Goal: Transaction & Acquisition: Book appointment/travel/reservation

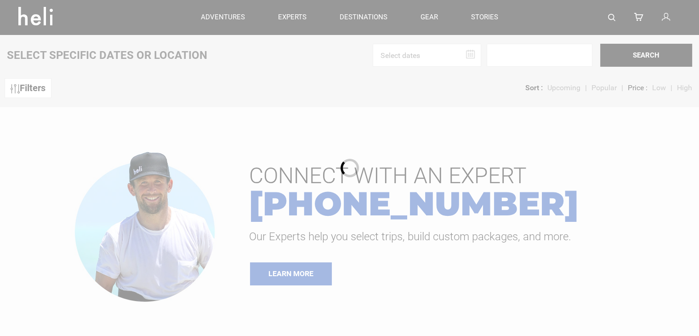
type input "Heli Skiing"
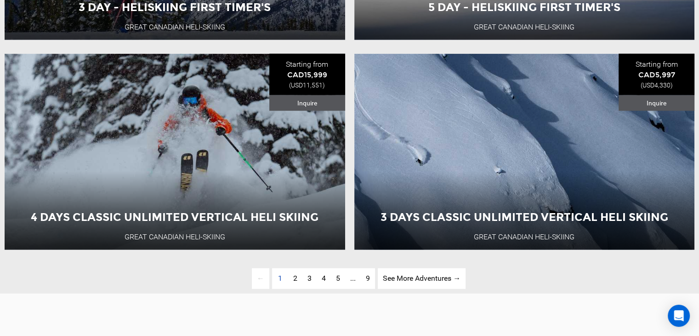
scroll to position [2212, 0]
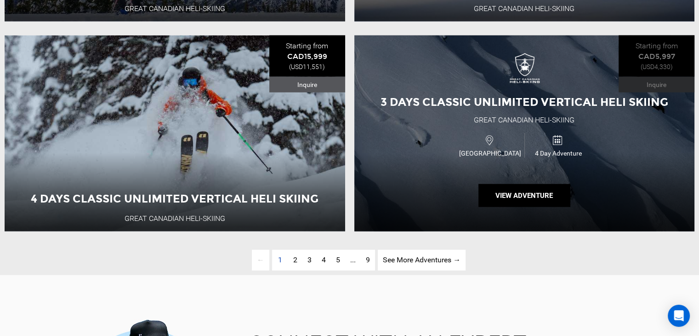
click at [546, 189] on div "3 Days Classic Unlimited Vertical Heli Skiing Great Canadian Heli-Skiing [GEOGR…" at bounding box center [524, 133] width 341 height 196
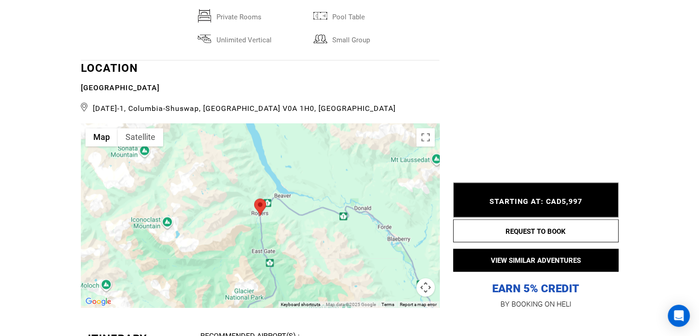
scroll to position [1587, 0]
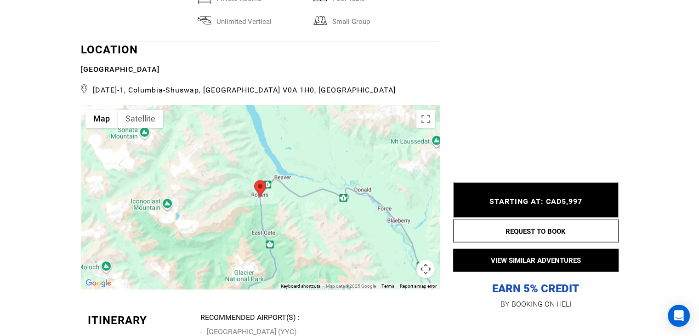
click at [238, 217] on div at bounding box center [260, 197] width 358 height 184
click at [192, 181] on div at bounding box center [260, 197] width 358 height 184
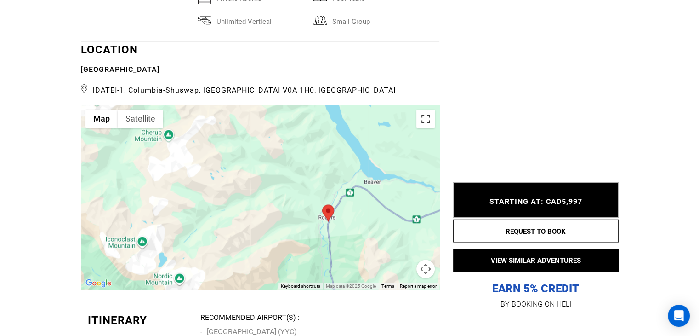
click at [425, 125] on button "Toggle fullscreen view" at bounding box center [425, 118] width 18 height 18
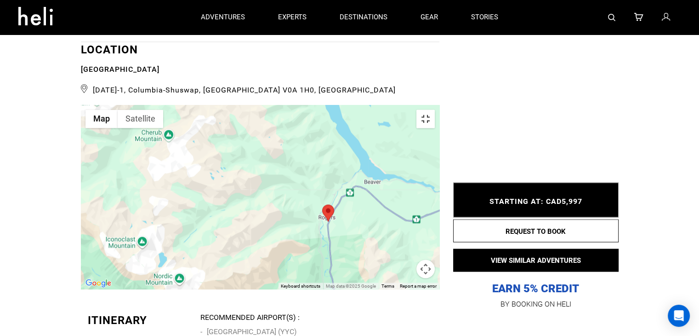
scroll to position [0, 0]
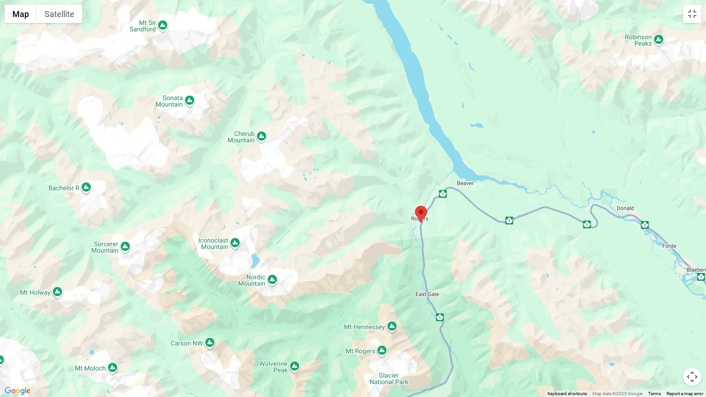
click at [692, 335] on button "Map camera controls" at bounding box center [692, 377] width 18 height 18
click at [669, 335] on button "Zoom out" at bounding box center [669, 377] width 18 height 18
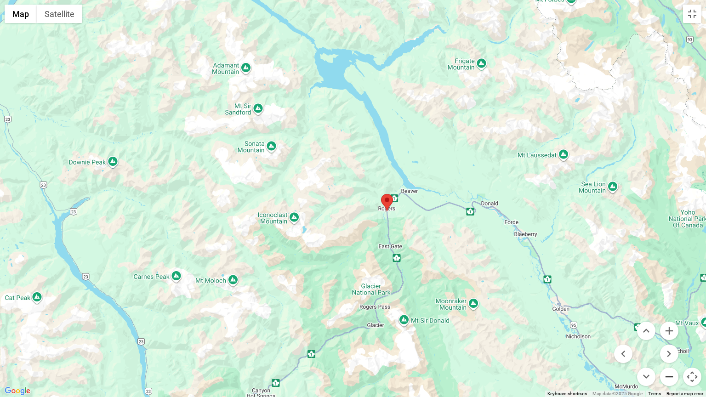
click at [669, 335] on button "Zoom out" at bounding box center [669, 377] width 18 height 18
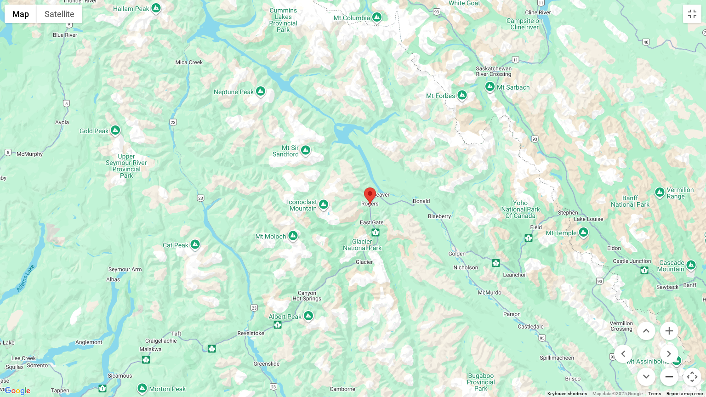
click at [669, 335] on button "Zoom out" at bounding box center [669, 377] width 18 height 18
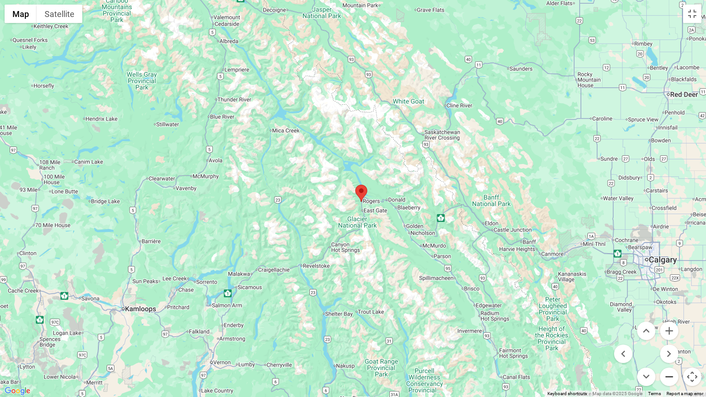
click at [669, 335] on button "Zoom out" at bounding box center [669, 377] width 18 height 18
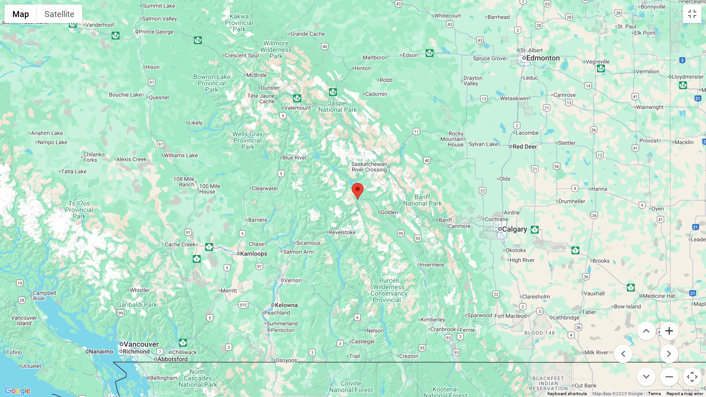
click at [667, 328] on button "Zoom in" at bounding box center [669, 331] width 18 height 18
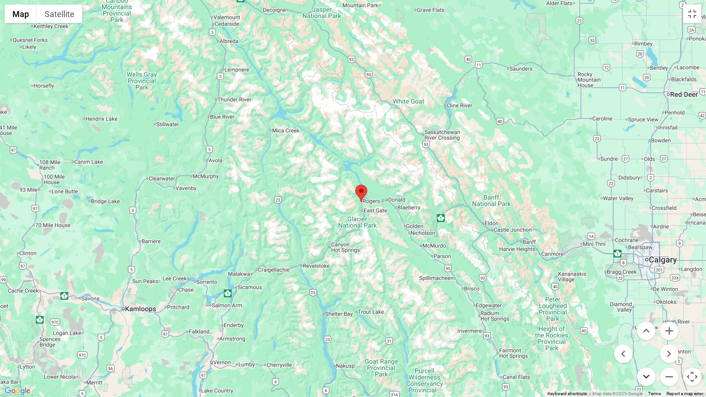
click at [645, 335] on button "Move down" at bounding box center [646, 377] width 18 height 18
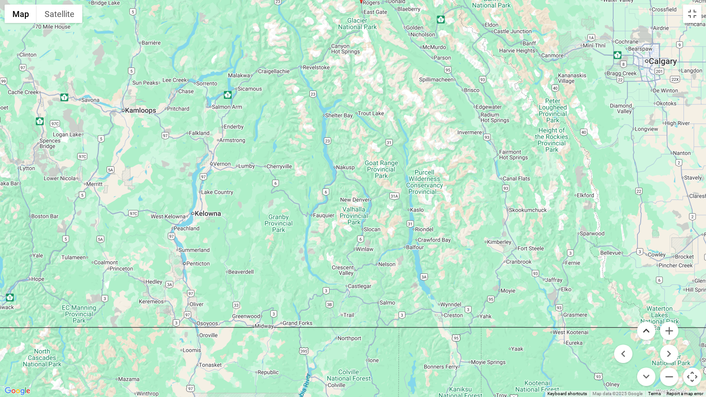
click at [648, 327] on button "Move up" at bounding box center [646, 331] width 18 height 18
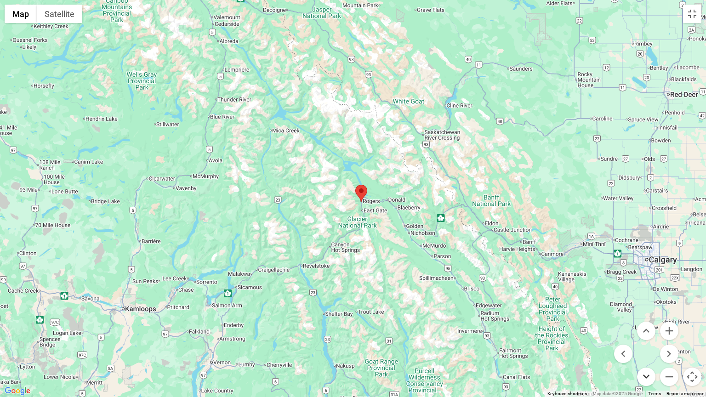
click at [649, 335] on button "Move down" at bounding box center [646, 377] width 18 height 18
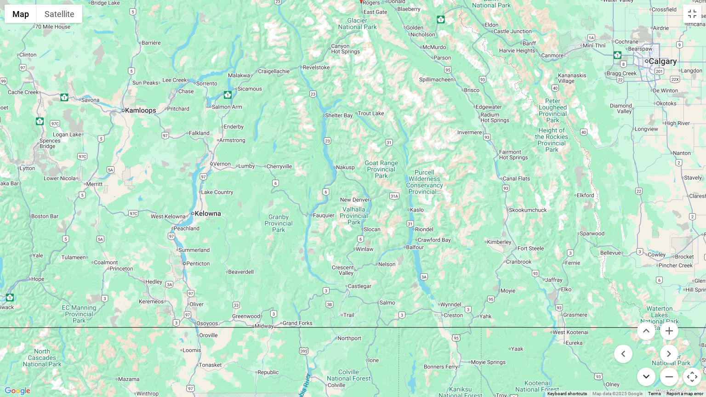
click at [649, 335] on button "Move down" at bounding box center [646, 377] width 18 height 18
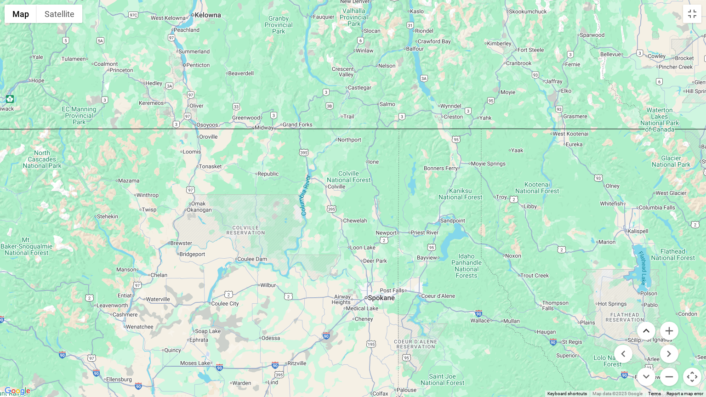
click at [643, 329] on button "Move up" at bounding box center [646, 331] width 18 height 18
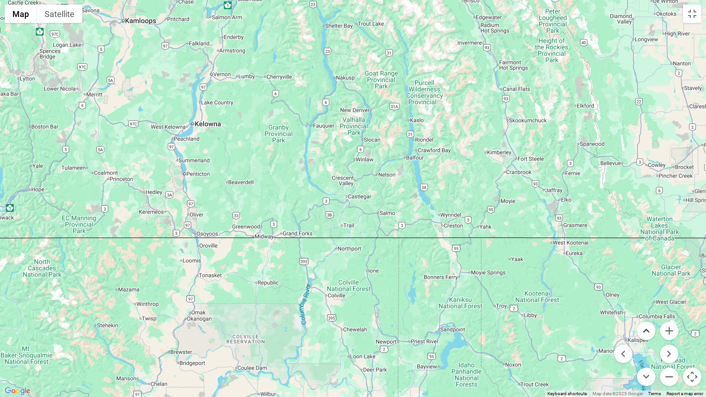
click at [643, 329] on button "Move up" at bounding box center [646, 331] width 18 height 18
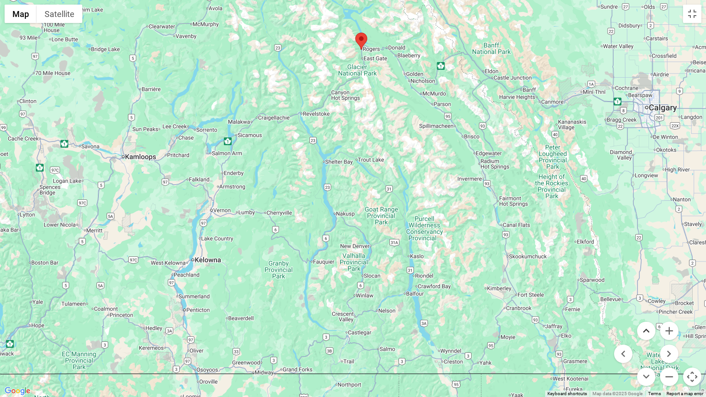
click at [643, 329] on button "Move up" at bounding box center [646, 331] width 18 height 18
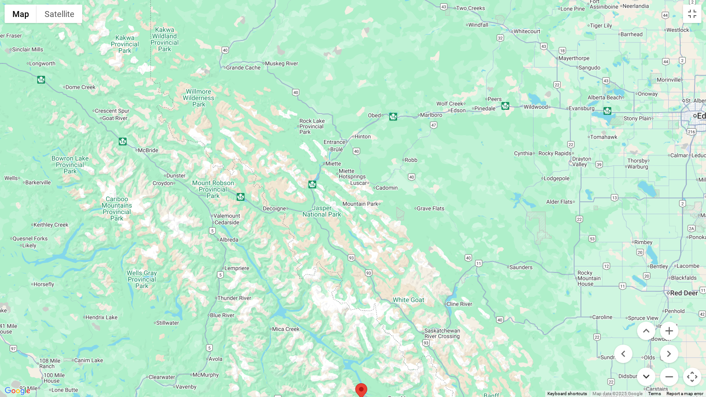
click at [649, 335] on button "Move down" at bounding box center [646, 377] width 18 height 18
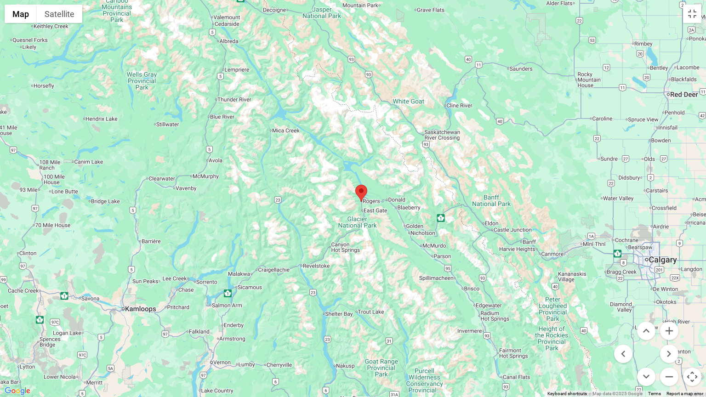
click at [342, 335] on div at bounding box center [353, 198] width 706 height 397
click at [693, 15] on button "Toggle fullscreen view" at bounding box center [692, 14] width 18 height 18
